Goal: Download file/media

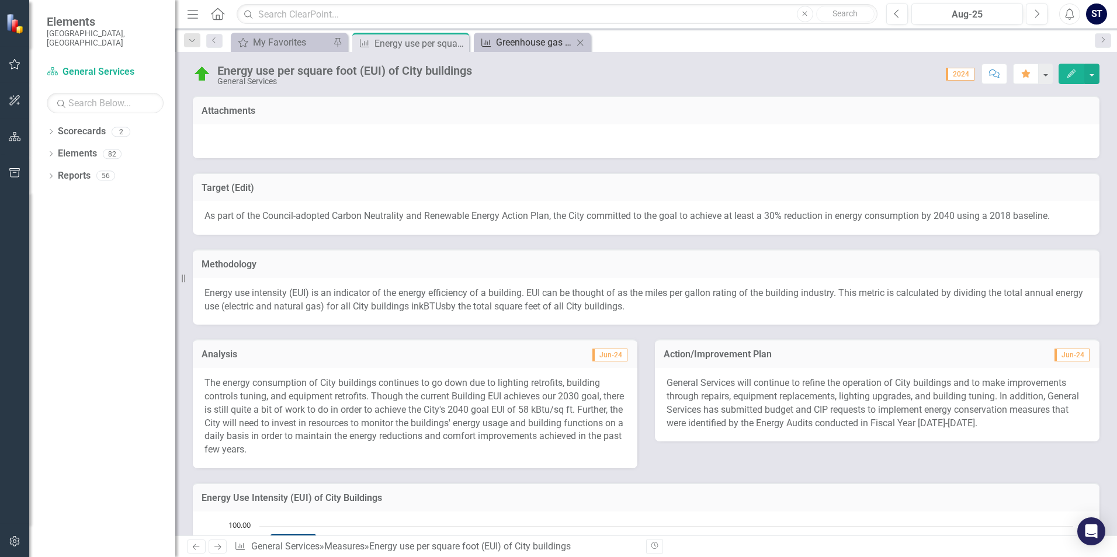
click at [530, 35] on div "Greenhouse gas emissions from City facilities and operations" at bounding box center [534, 42] width 77 height 15
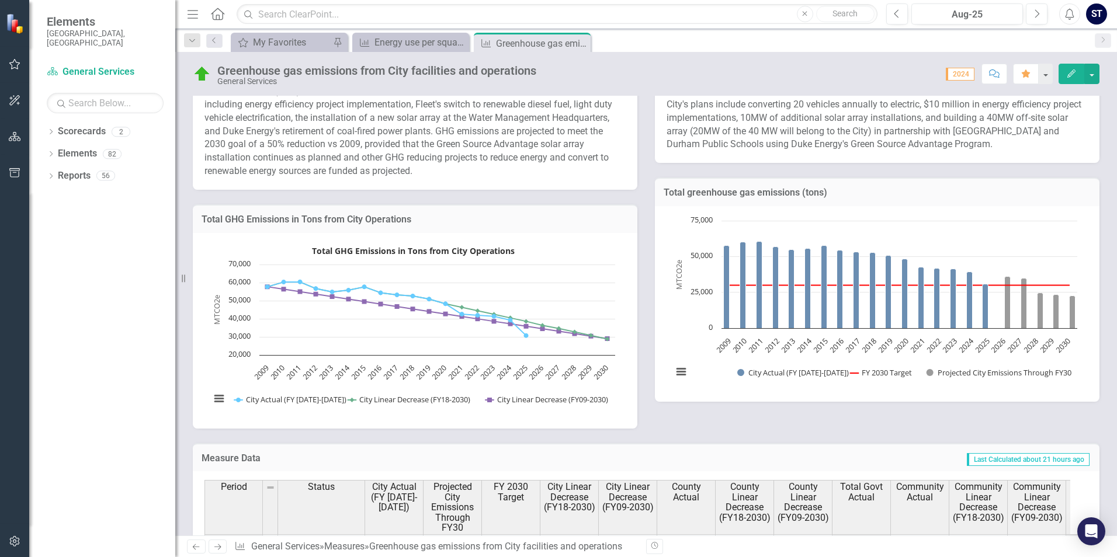
scroll to position [234, 0]
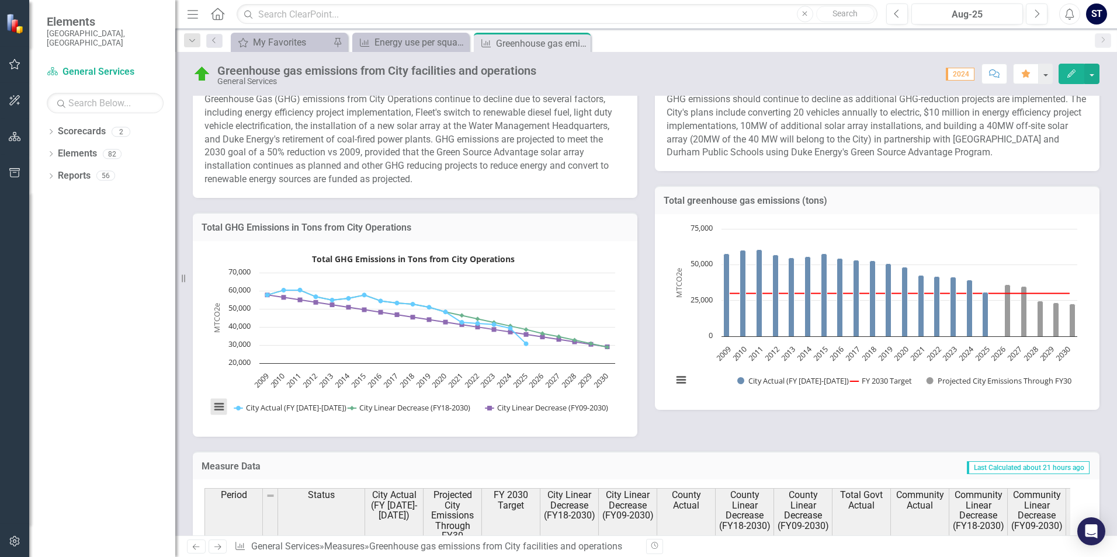
click at [216, 406] on button "View chart menu, Total GHG Emissions in Tons from City Operations" at bounding box center [219, 407] width 16 height 16
click at [219, 405] on button "View chart menu, Total GHG Emissions in Tons from City Operations" at bounding box center [219, 407] width 16 height 16
click at [258, 332] on li "Download PNG image" at bounding box center [267, 330] width 105 height 18
click at [674, 379] on button "View chart menu, Chart" at bounding box center [681, 380] width 16 height 16
click at [697, 307] on li "Download PNG image" at bounding box center [729, 304] width 105 height 18
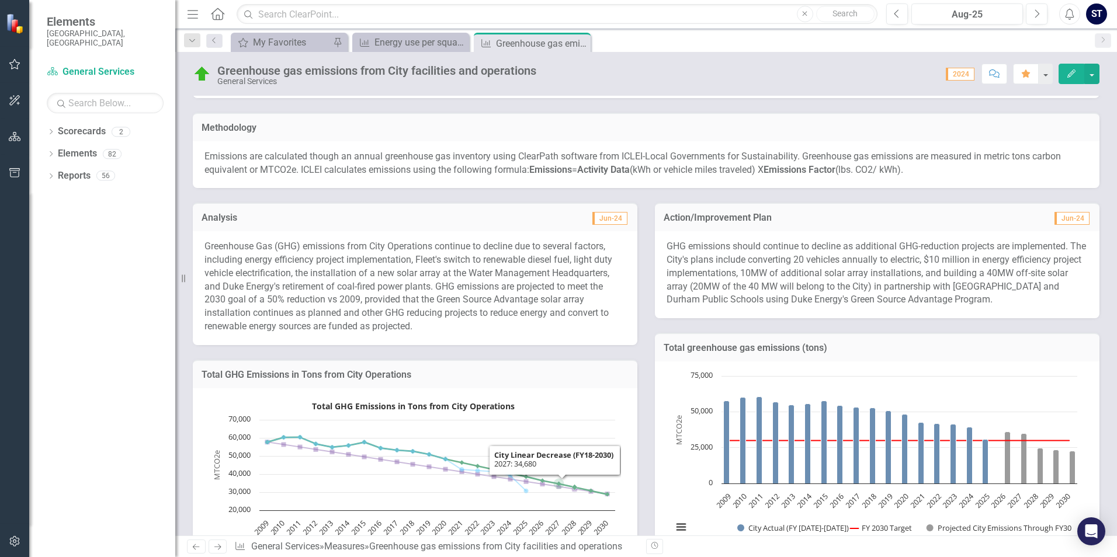
scroll to position [0, 0]
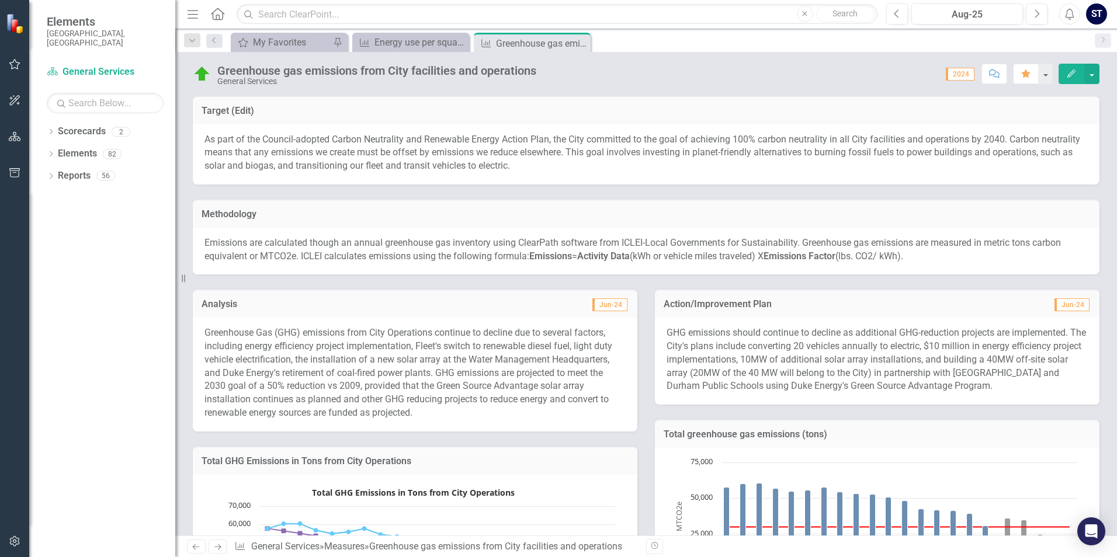
drag, startPoint x: 553, startPoint y: 133, endPoint x: 460, endPoint y: 89, distance: 102.5
click at [553, 132] on div "As part of the Council-adopted Carbon Neutrality and Renewable Energy Action Pl…" at bounding box center [646, 154] width 907 height 61
click at [422, 50] on div "Measure Energy use per square foot (EUI) of City buildings Close" at bounding box center [410, 42] width 117 height 19
click at [407, 40] on div "Energy use per square foot (EUI) of City buildings" at bounding box center [413, 42] width 77 height 15
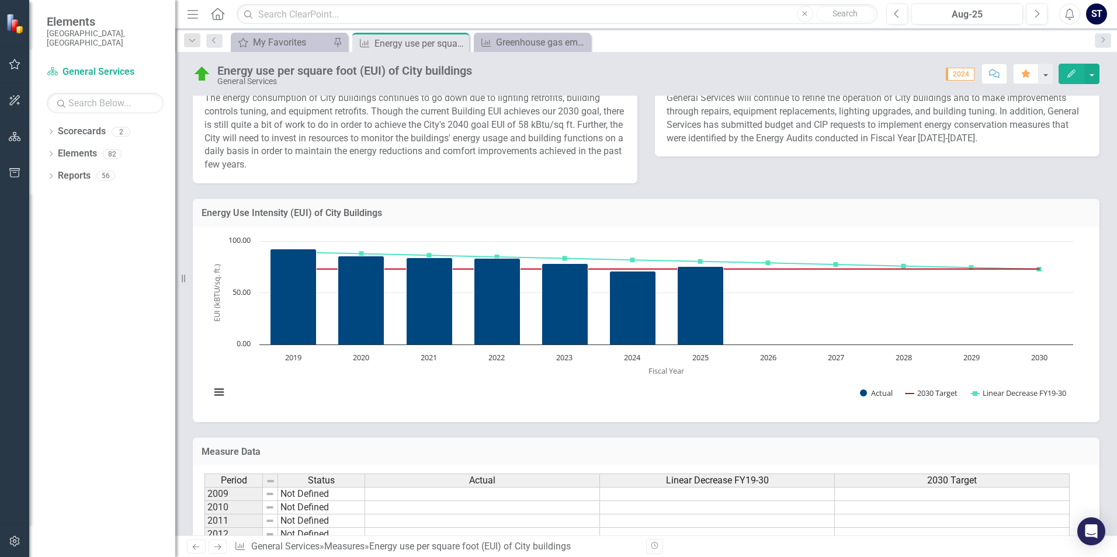
scroll to position [351, 0]
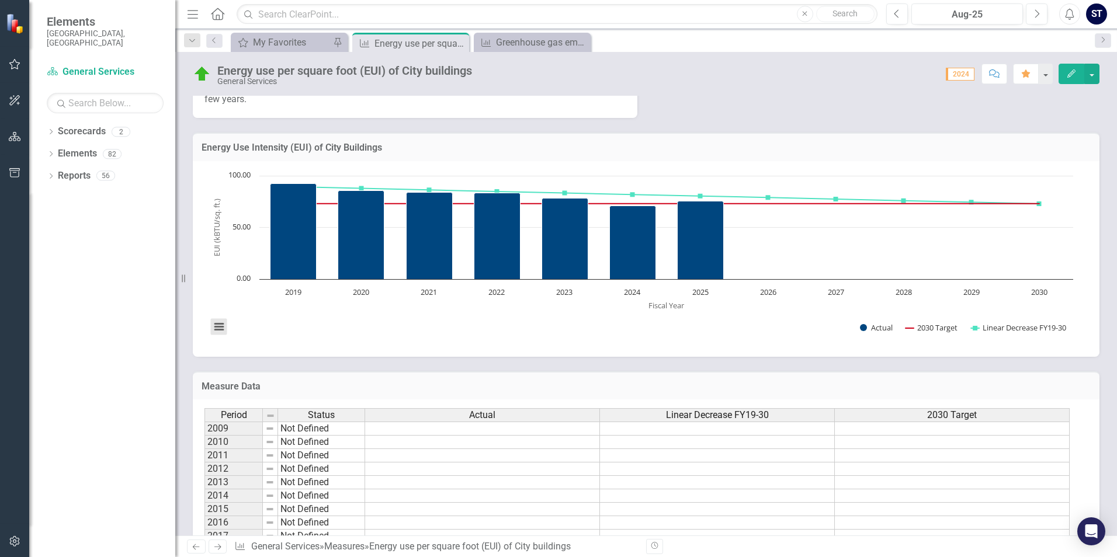
click at [219, 328] on button "View chart menu, Chart" at bounding box center [219, 327] width 16 height 16
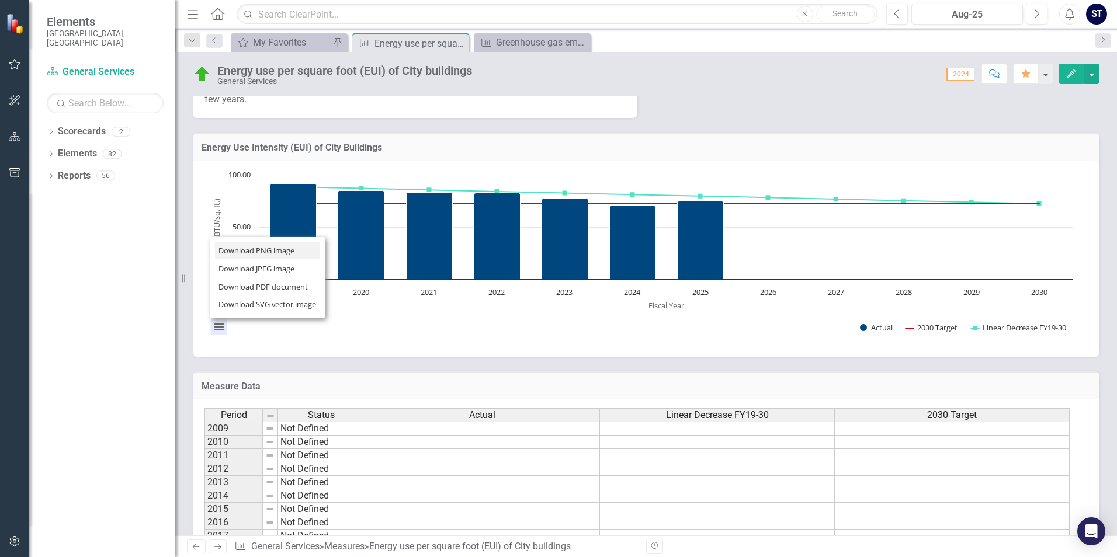
click at [259, 254] on li "Download PNG image" at bounding box center [267, 251] width 105 height 18
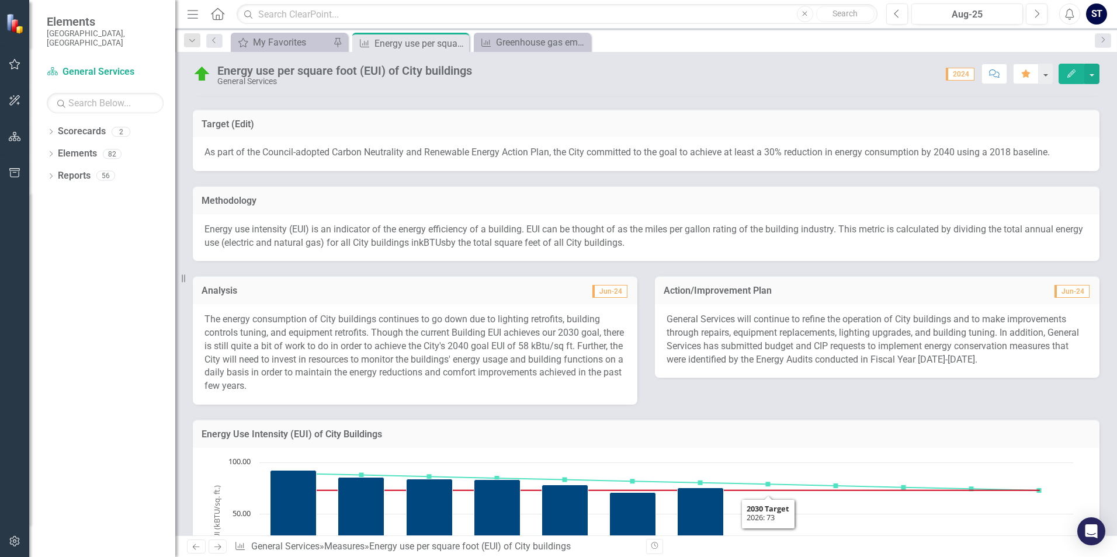
scroll to position [19, 0]
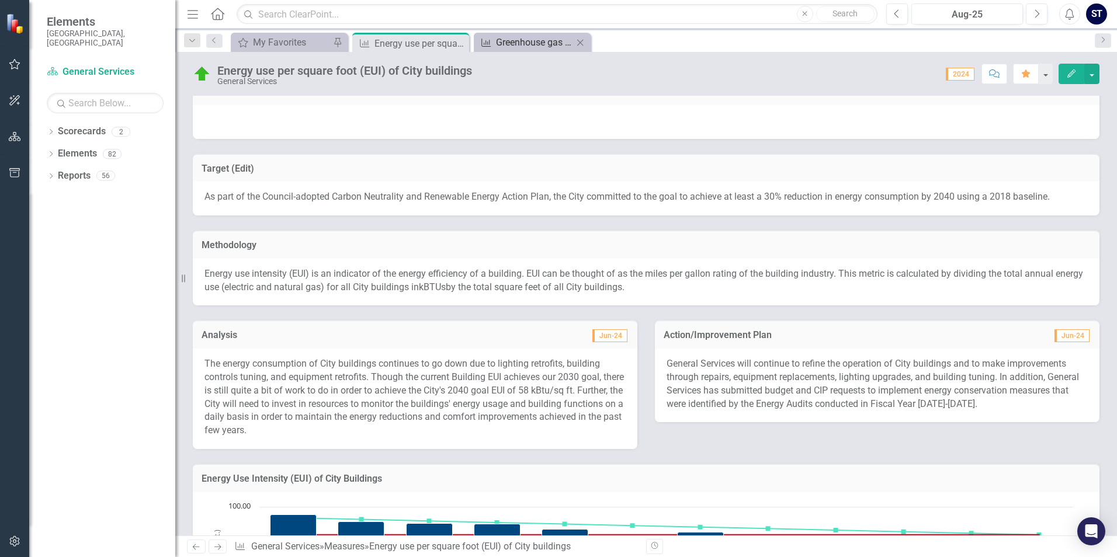
click at [539, 39] on div "Greenhouse gas emissions from City facilities and operations" at bounding box center [534, 42] width 77 height 15
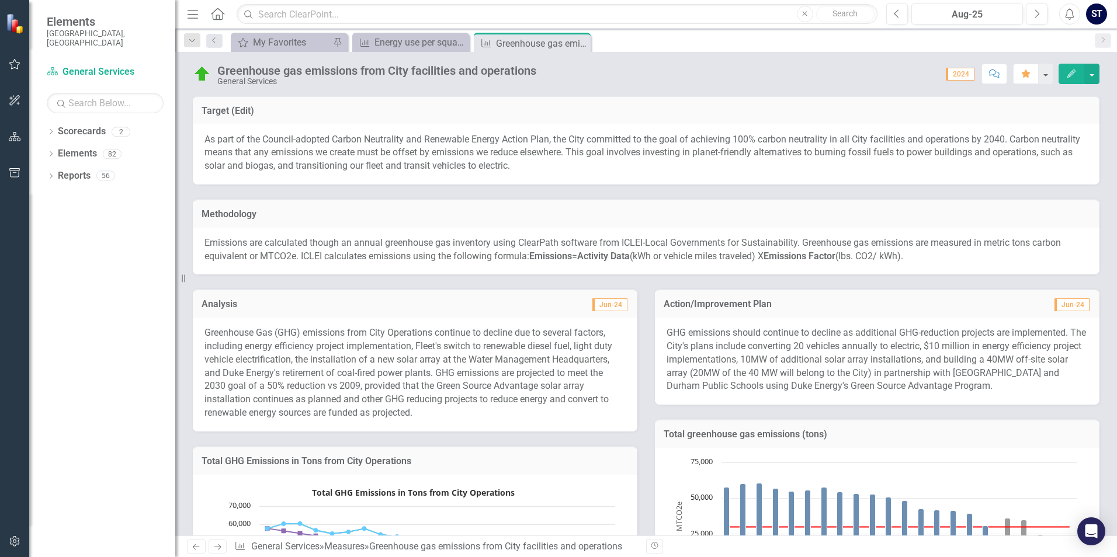
scroll to position [234, 0]
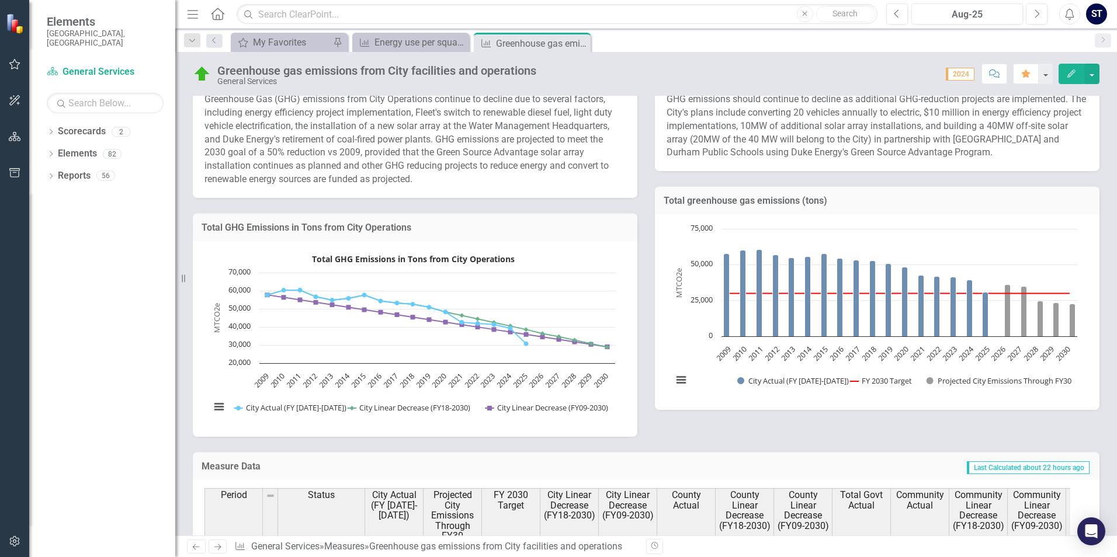
drag, startPoint x: 798, startPoint y: 200, endPoint x: 838, endPoint y: 217, distance: 44.3
click at [687, 224] on div "Total greenhouse gas emissions (tons) Chart Combination chart with 3 data serie…" at bounding box center [877, 298] width 445 height 224
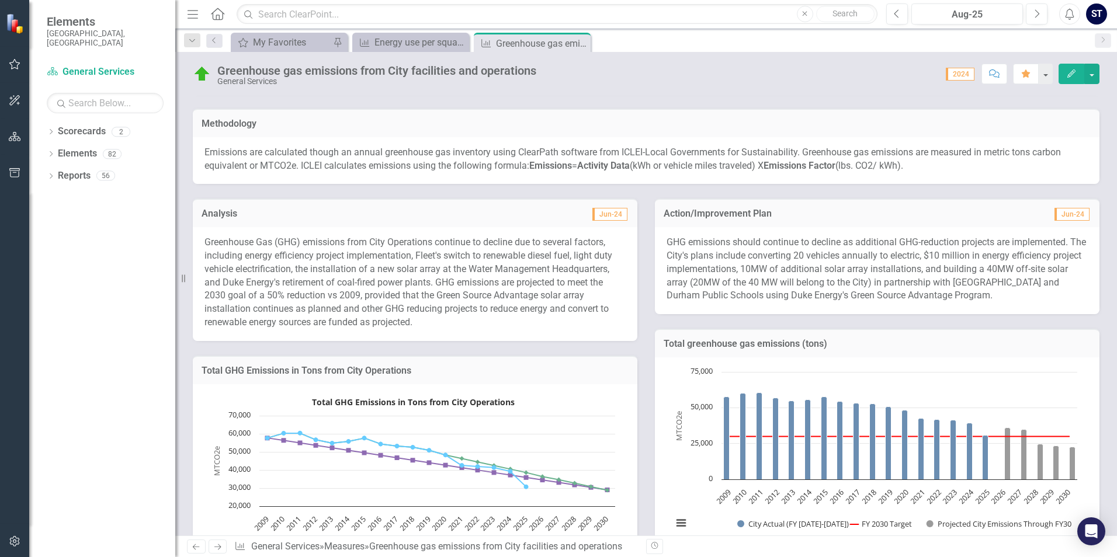
scroll to position [0, 0]
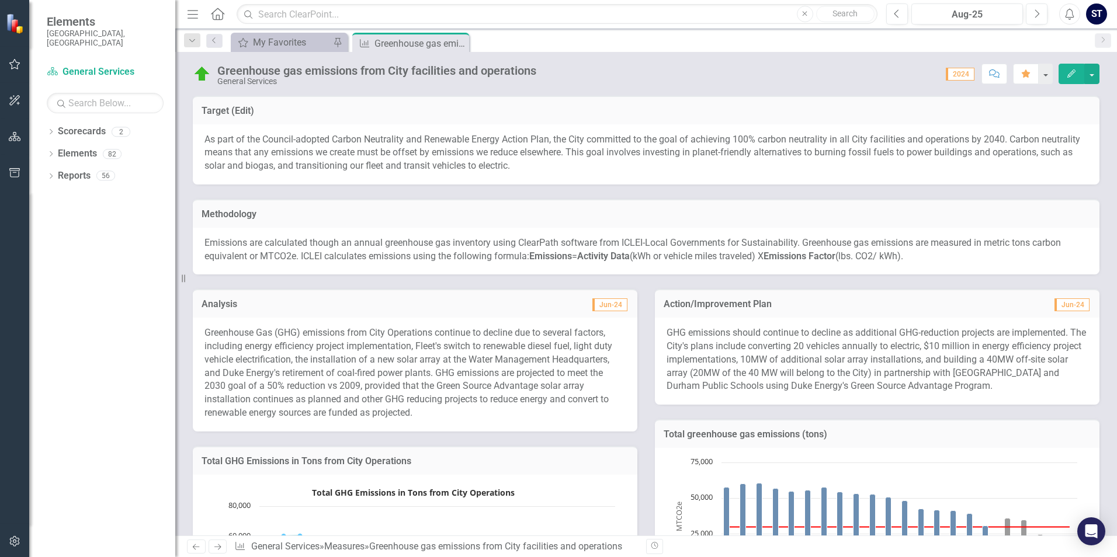
scroll to position [133, 0]
